Goal: Information Seeking & Learning: Learn about a topic

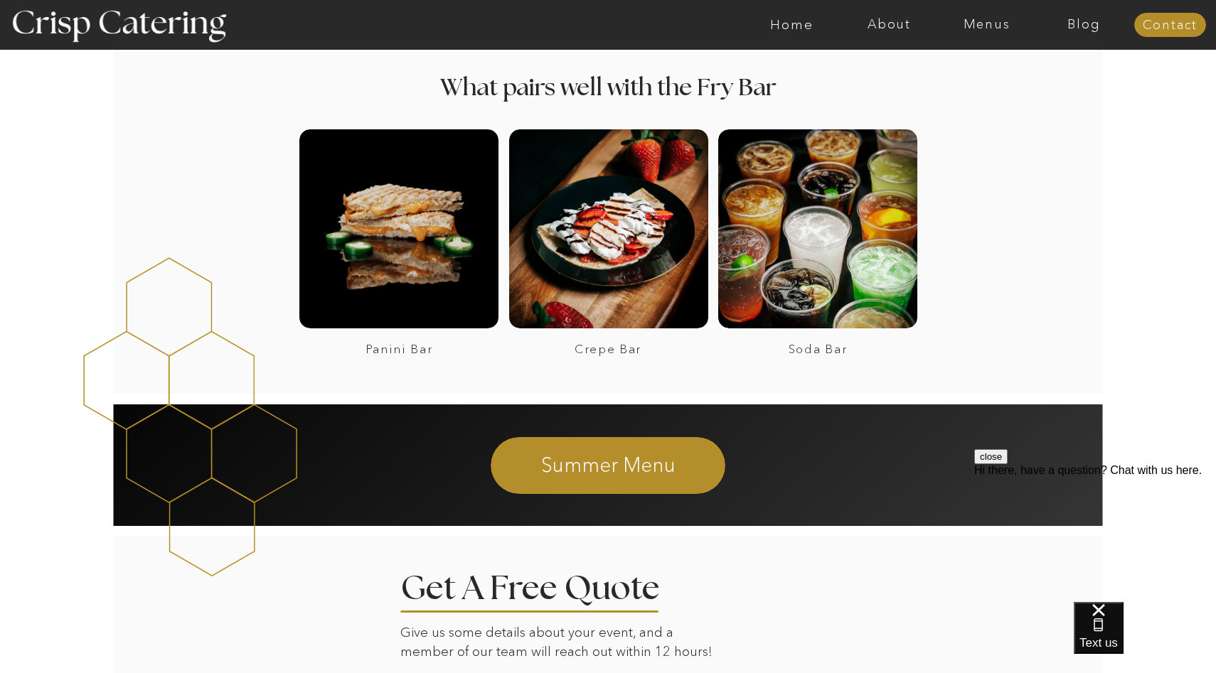
scroll to position [1381, 0]
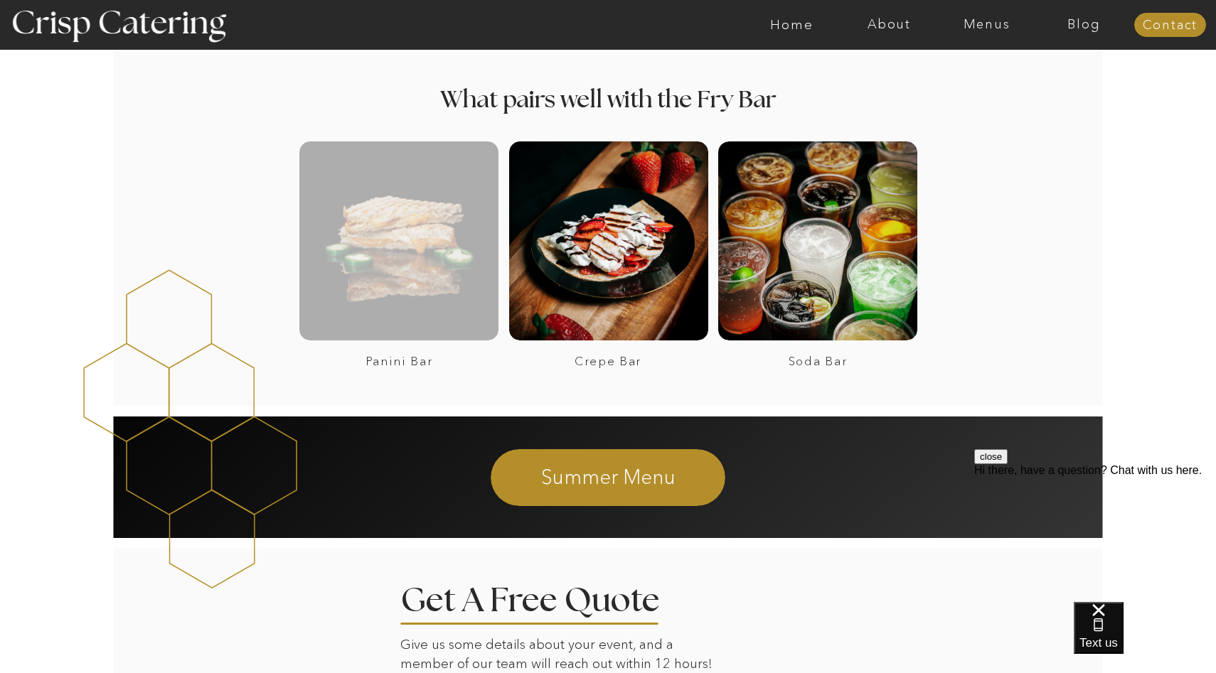
click at [428, 269] on div at bounding box center [398, 240] width 199 height 199
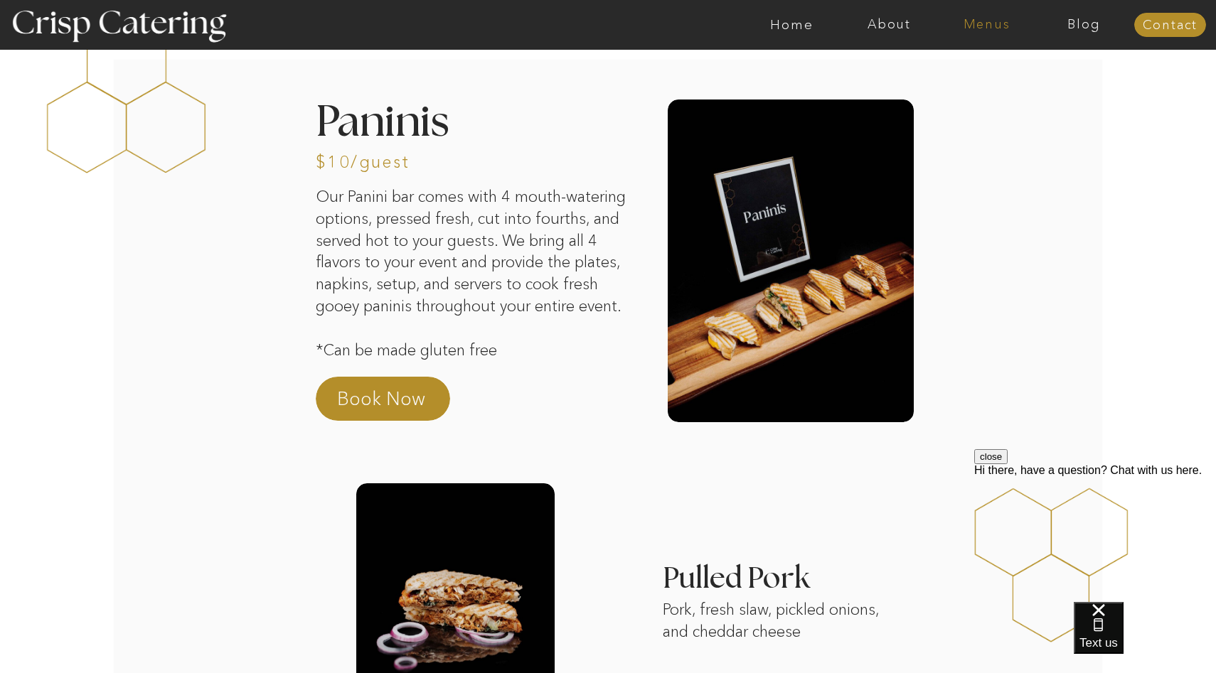
click at [986, 29] on nav "Menus" at bounding box center [986, 25] width 97 height 14
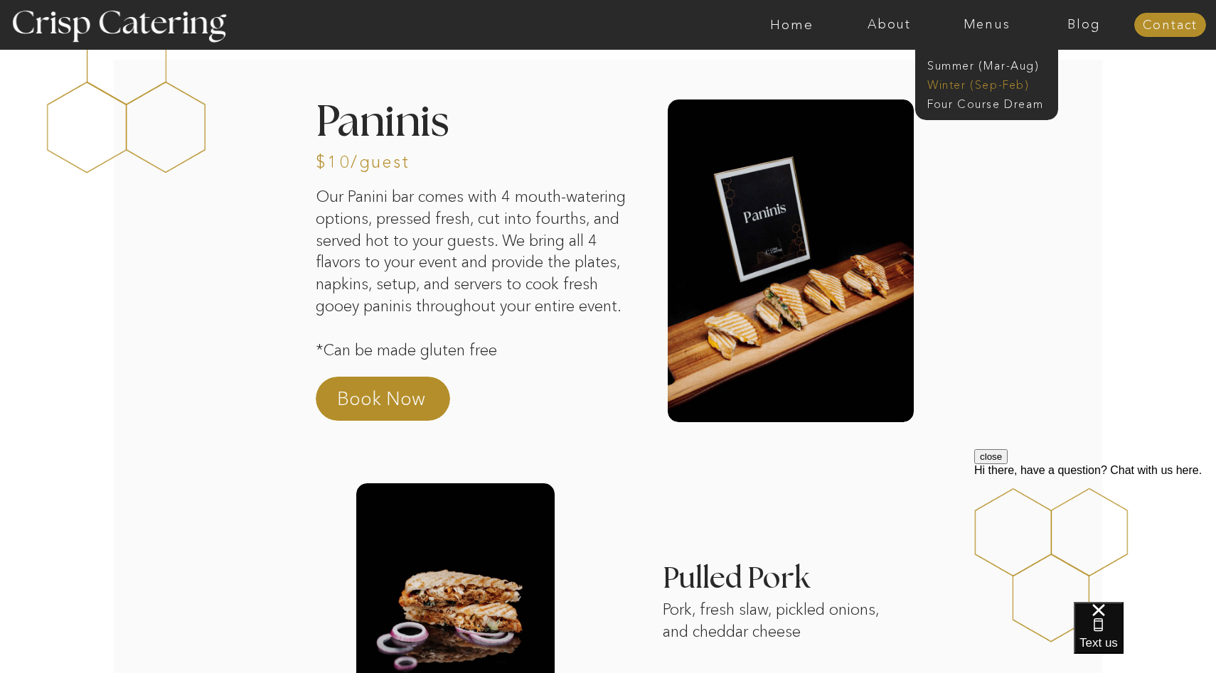
click at [966, 82] on nav "Winter (Sep-Feb)" at bounding box center [985, 84] width 117 height 14
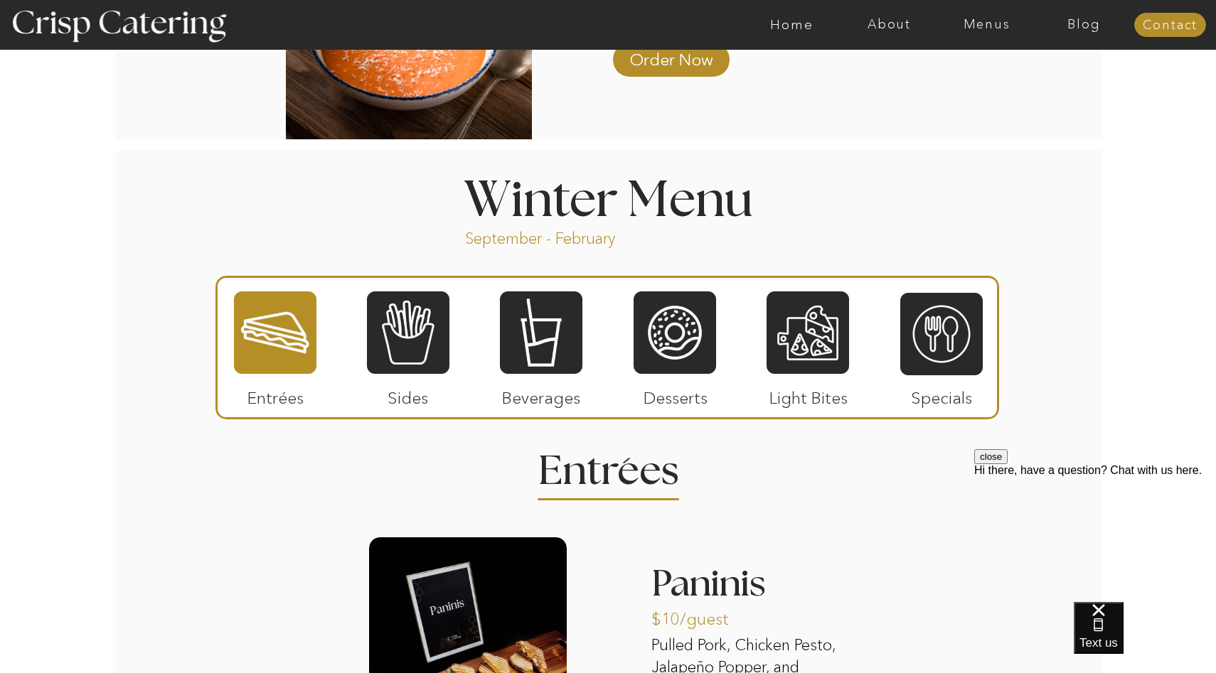
scroll to position [1445, 0]
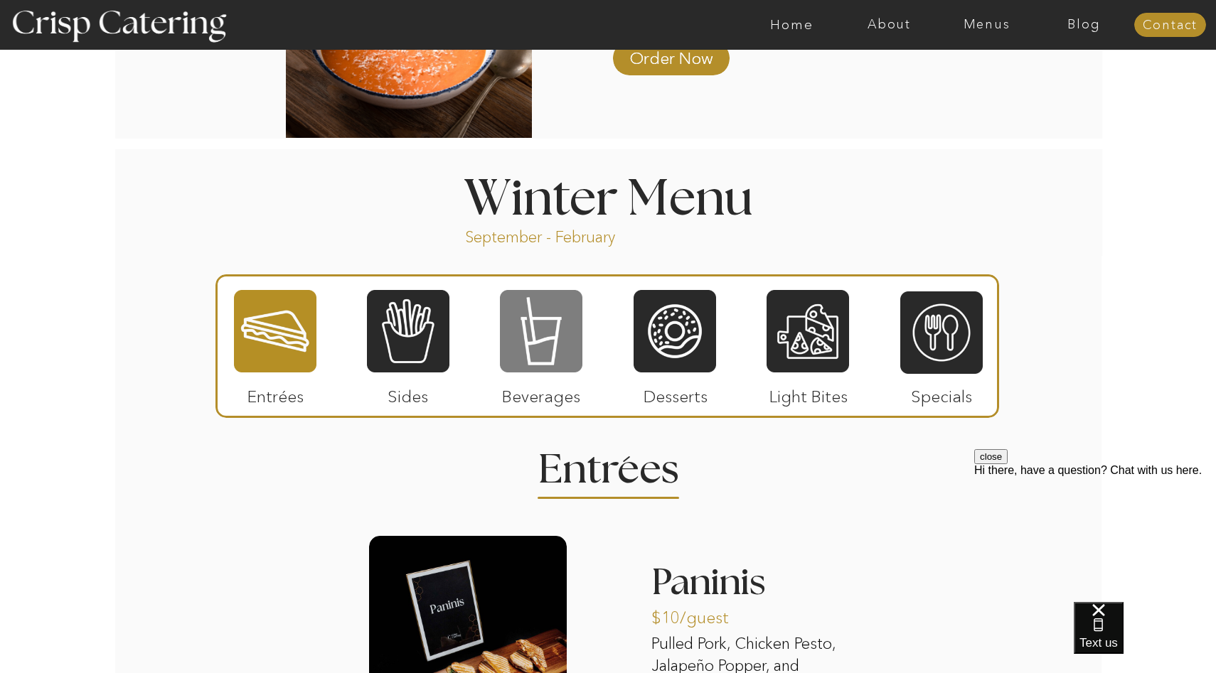
click at [550, 348] on div at bounding box center [541, 331] width 82 height 85
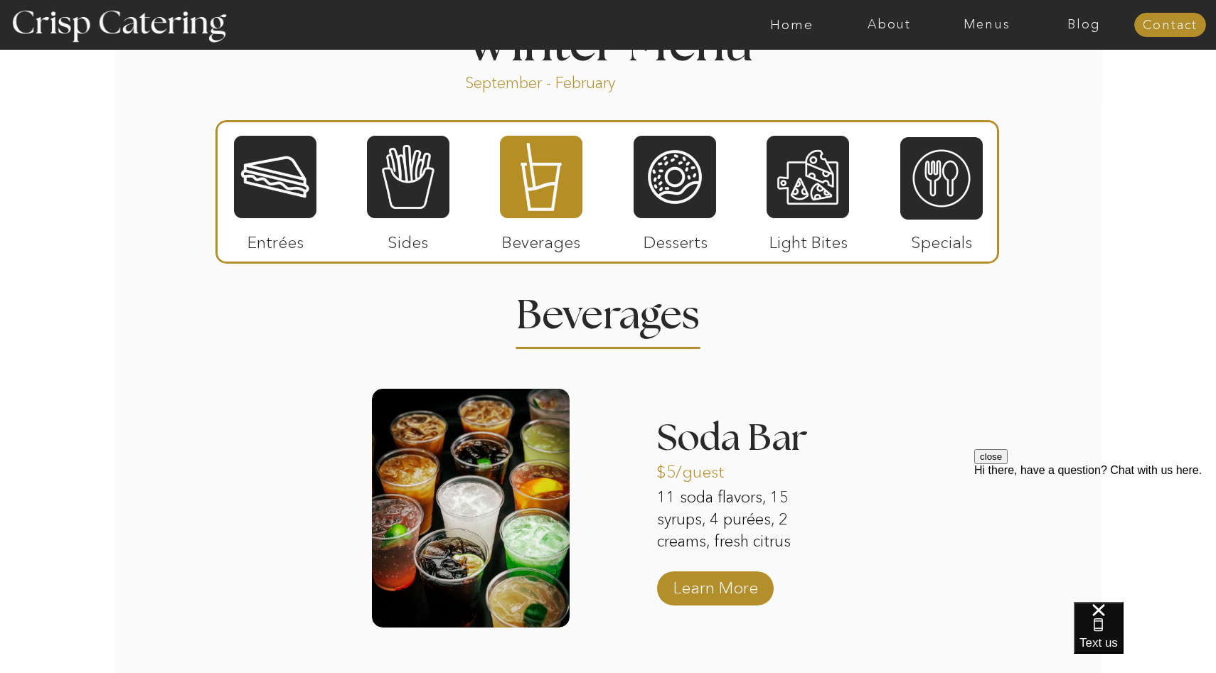
scroll to position [1607, 0]
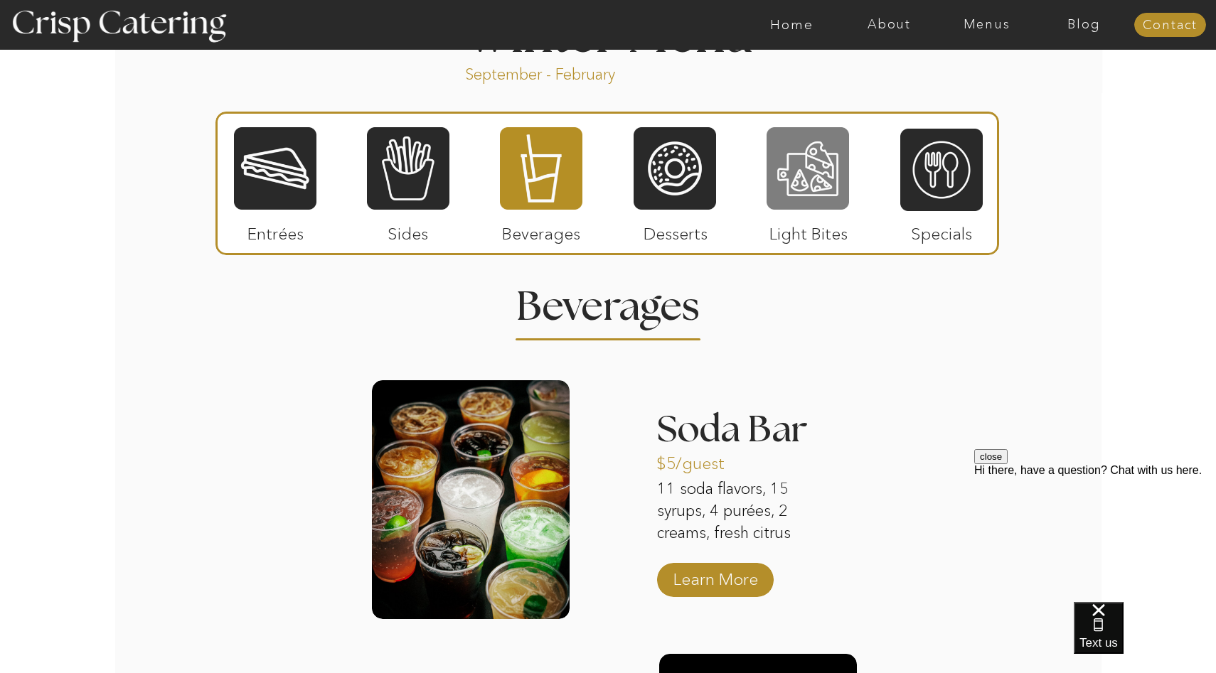
click at [817, 199] on div at bounding box center [807, 168] width 82 height 85
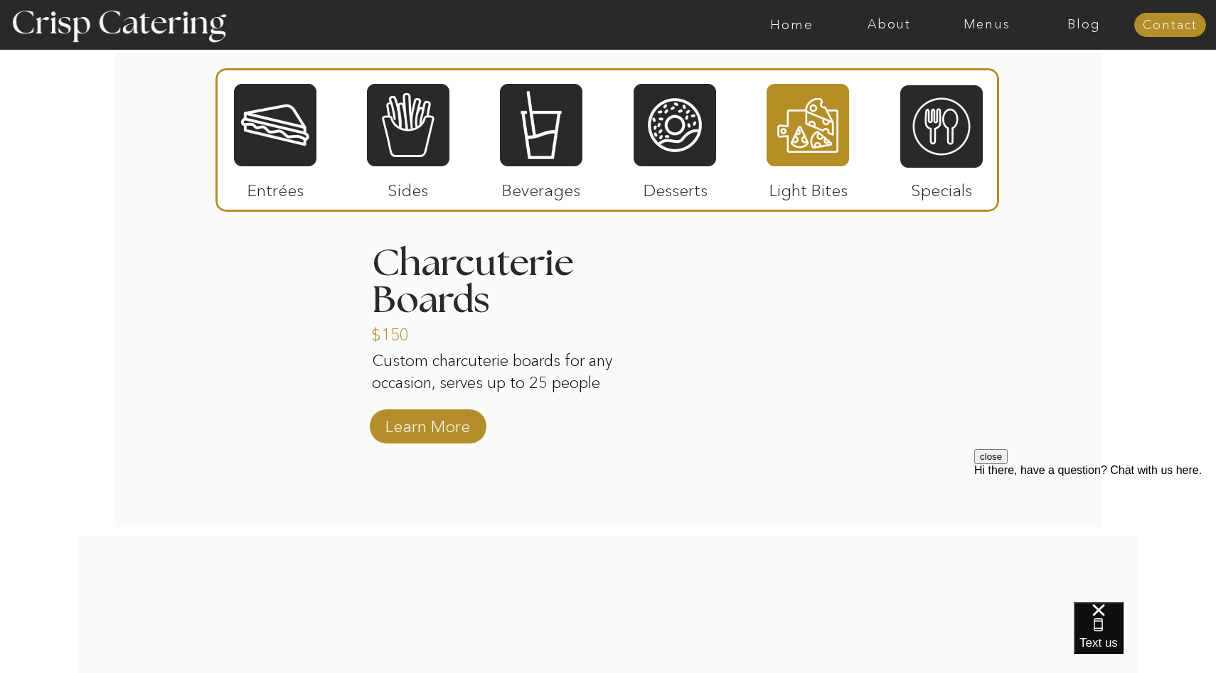
scroll to position [1780, 0]
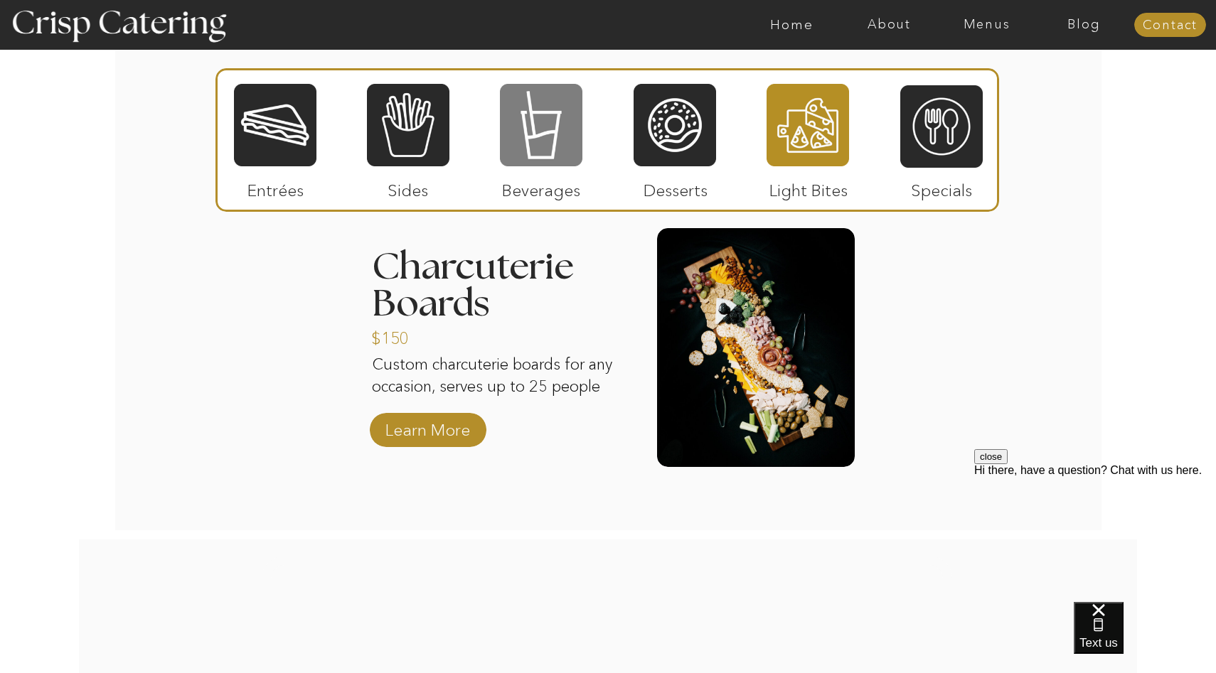
click at [545, 127] on div at bounding box center [541, 124] width 82 height 85
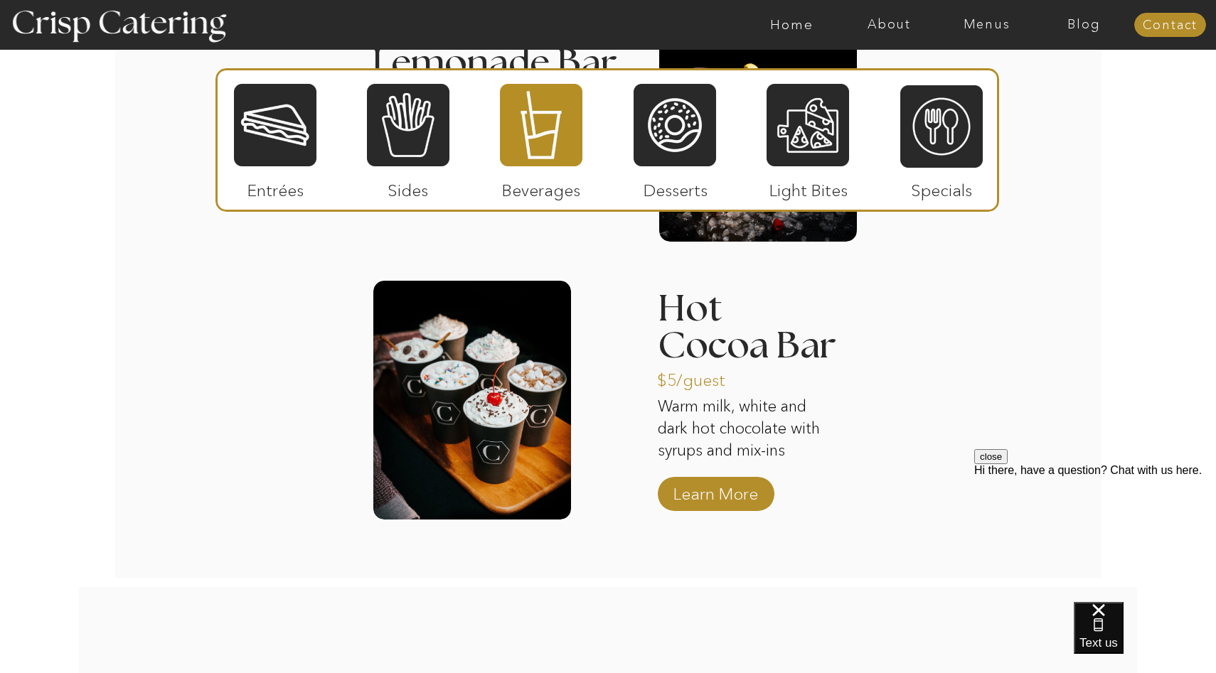
scroll to position [2259, 0]
click at [695, 496] on p "Learn More" at bounding box center [715, 489] width 95 height 41
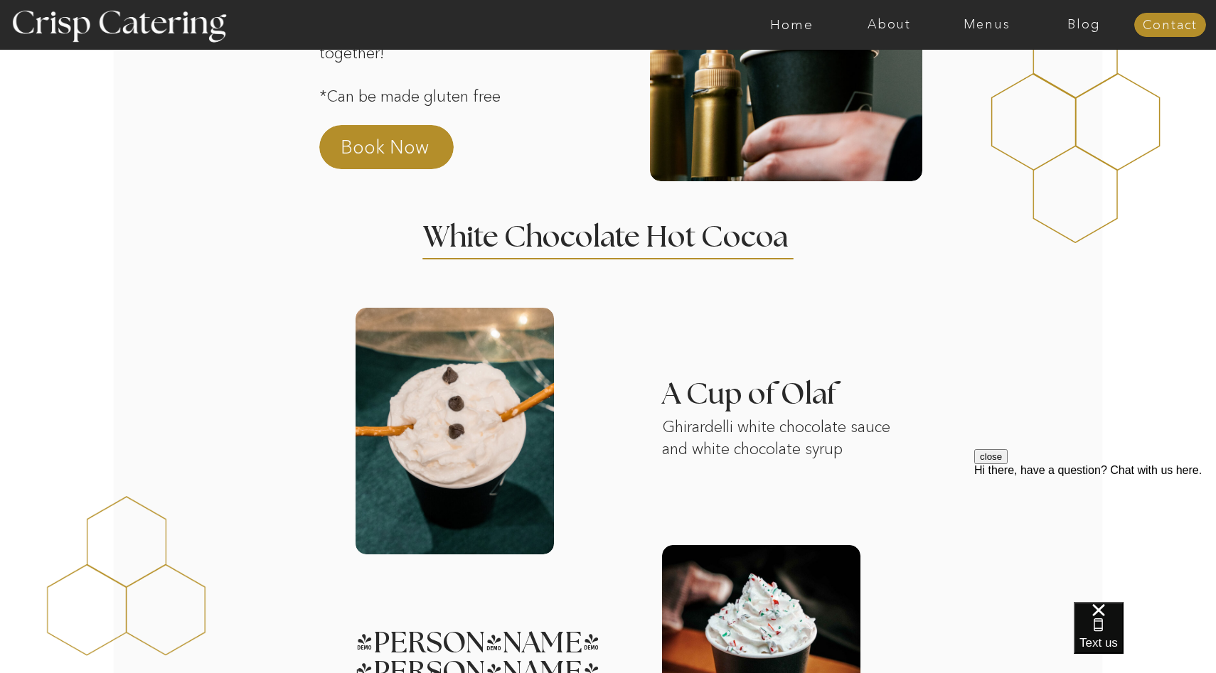
scroll to position [300, 0]
